Goal: Task Accomplishment & Management: Manage account settings

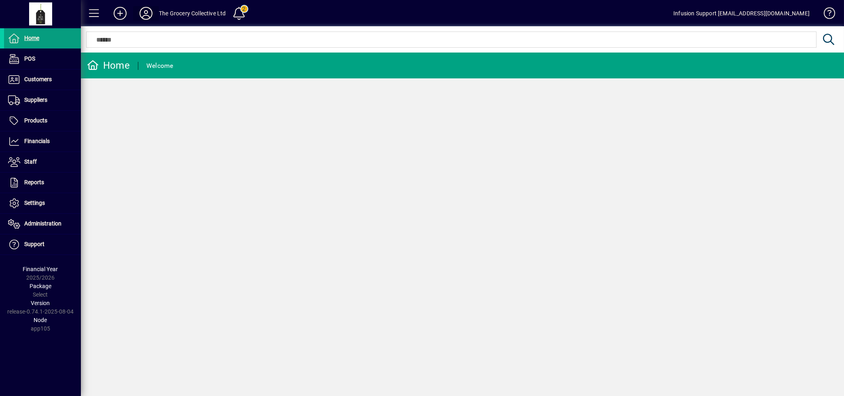
click at [150, 11] on icon at bounding box center [146, 13] width 16 height 13
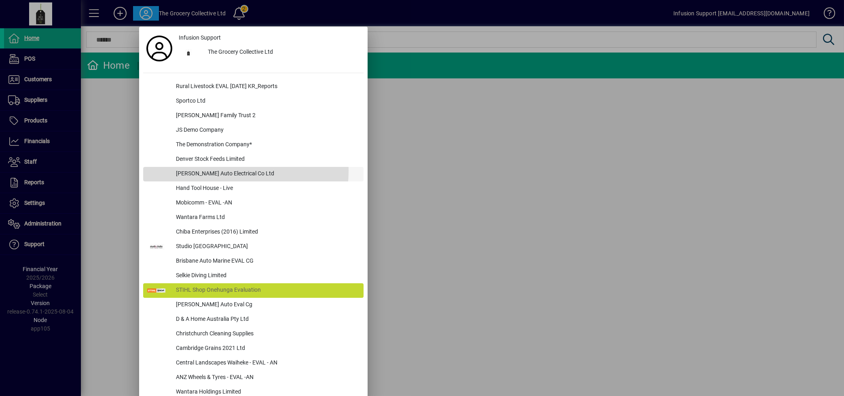
click at [218, 171] on div "[PERSON_NAME] Auto Electrical Co Ltd" at bounding box center [267, 174] width 194 height 15
